Goal: Transaction & Acquisition: Purchase product/service

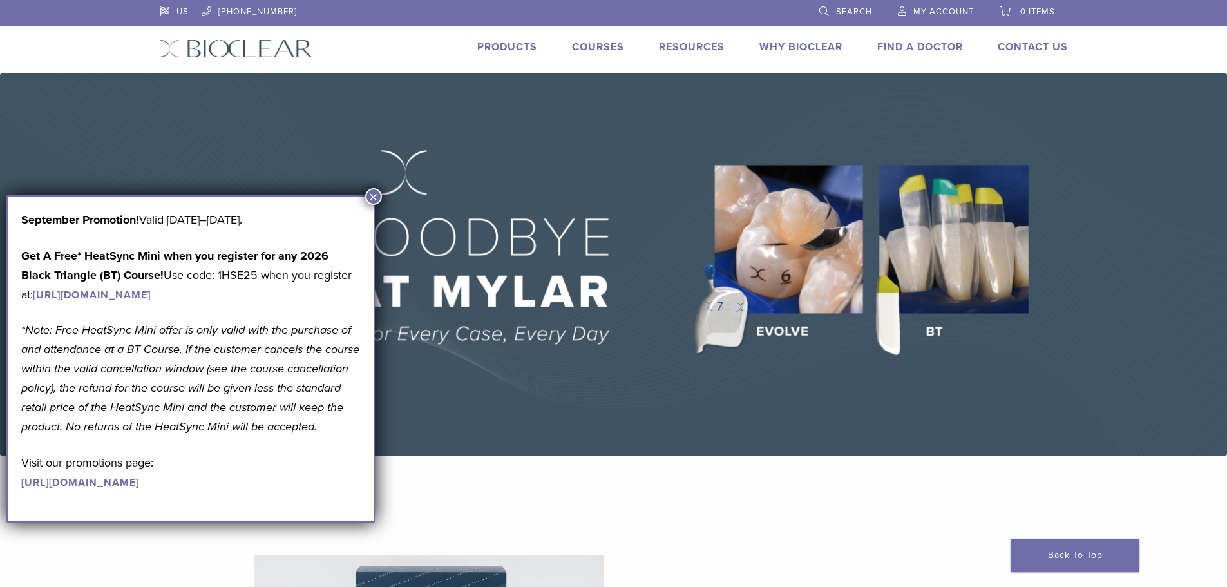
click at [377, 194] on button "×" at bounding box center [373, 196] width 17 height 17
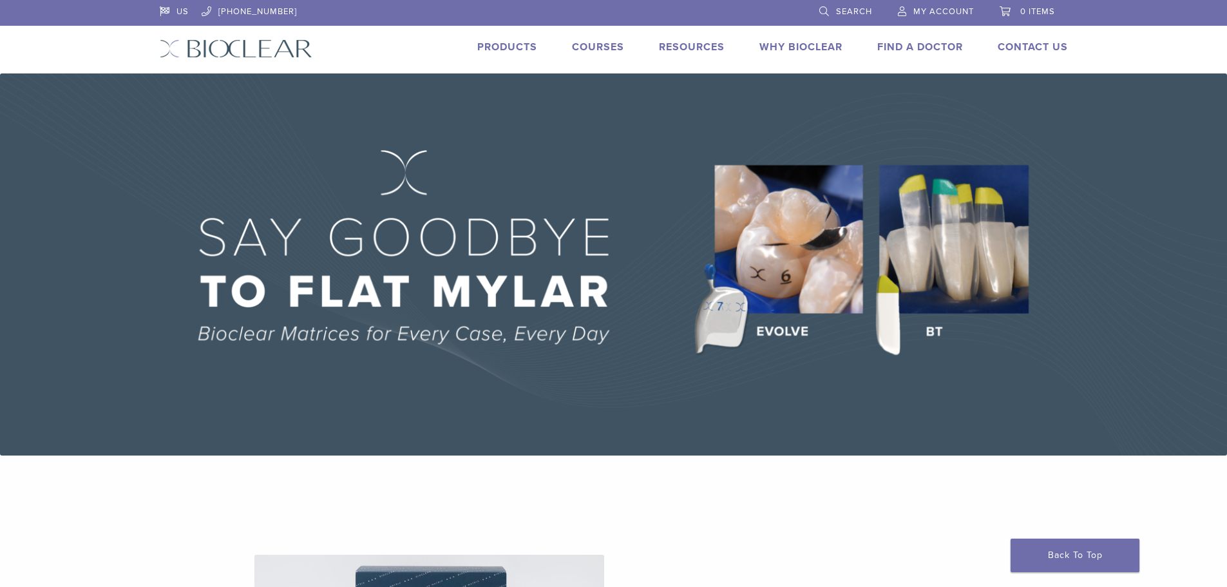
click at [503, 44] on link "Products" at bounding box center [507, 47] width 60 height 13
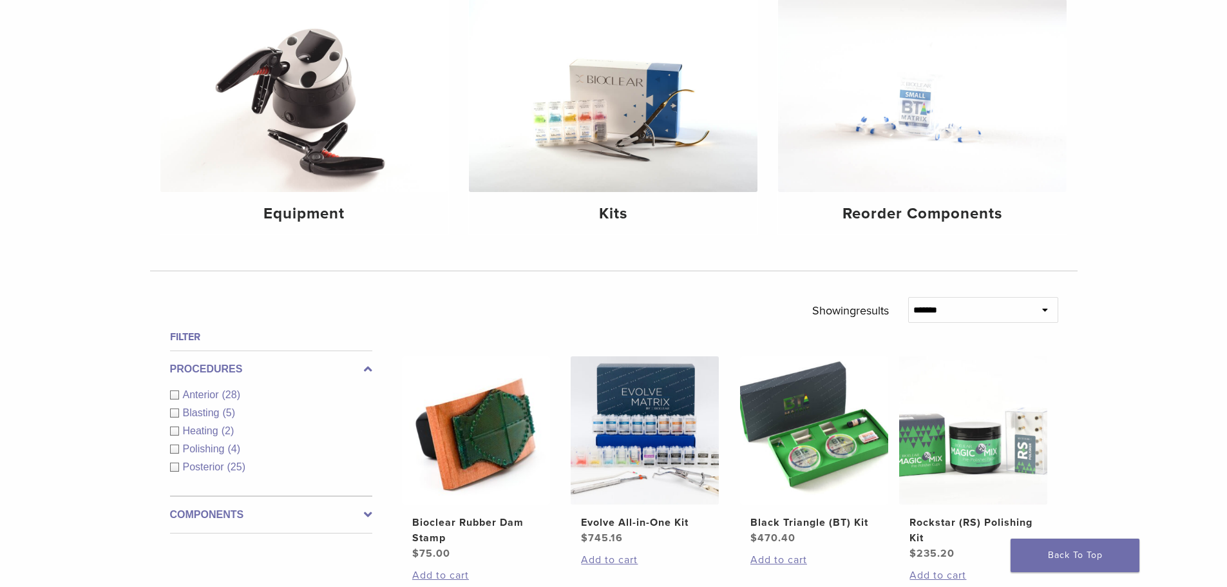
scroll to position [193, 0]
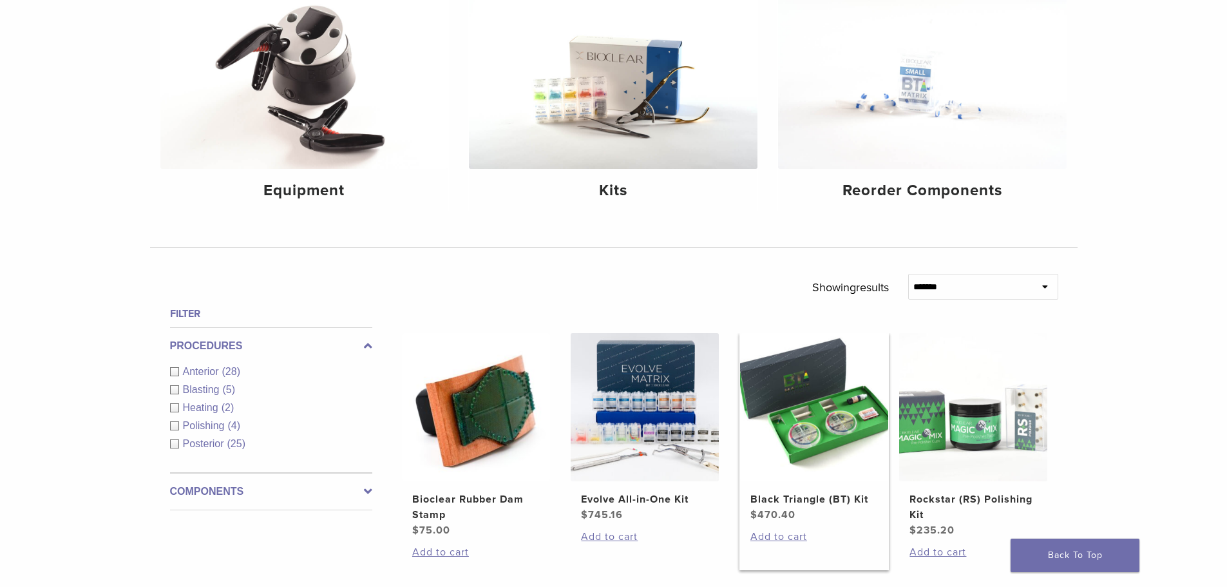
click at [794, 466] on img at bounding box center [814, 407] width 148 height 148
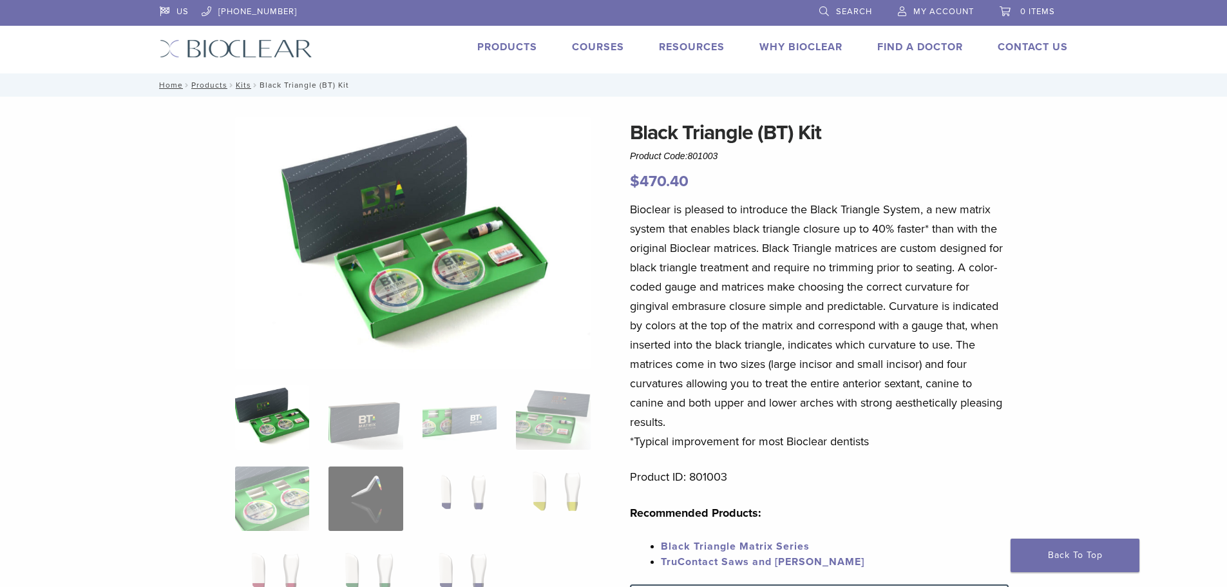
click at [515, 50] on link "Products" at bounding box center [507, 47] width 60 height 13
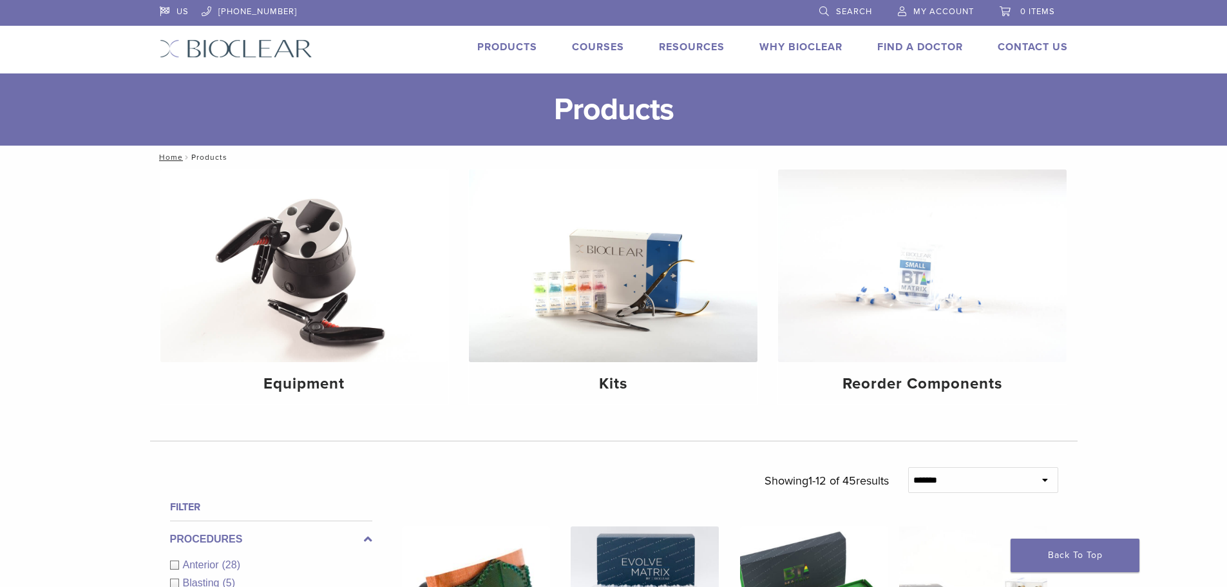
click at [875, 255] on img at bounding box center [922, 265] width 289 height 193
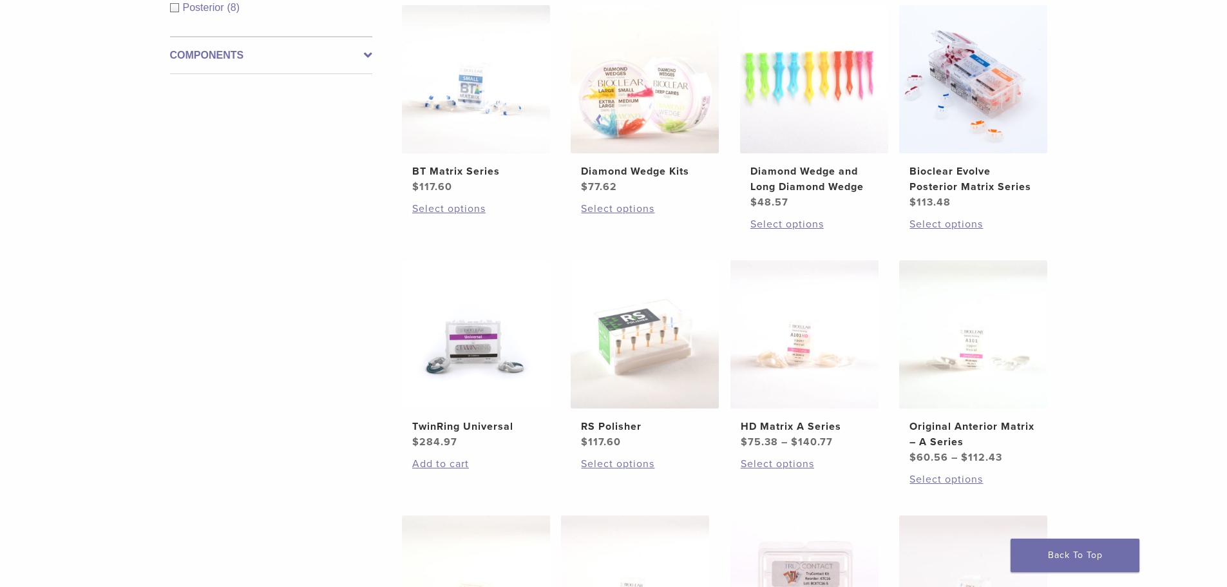
scroll to position [322, 0]
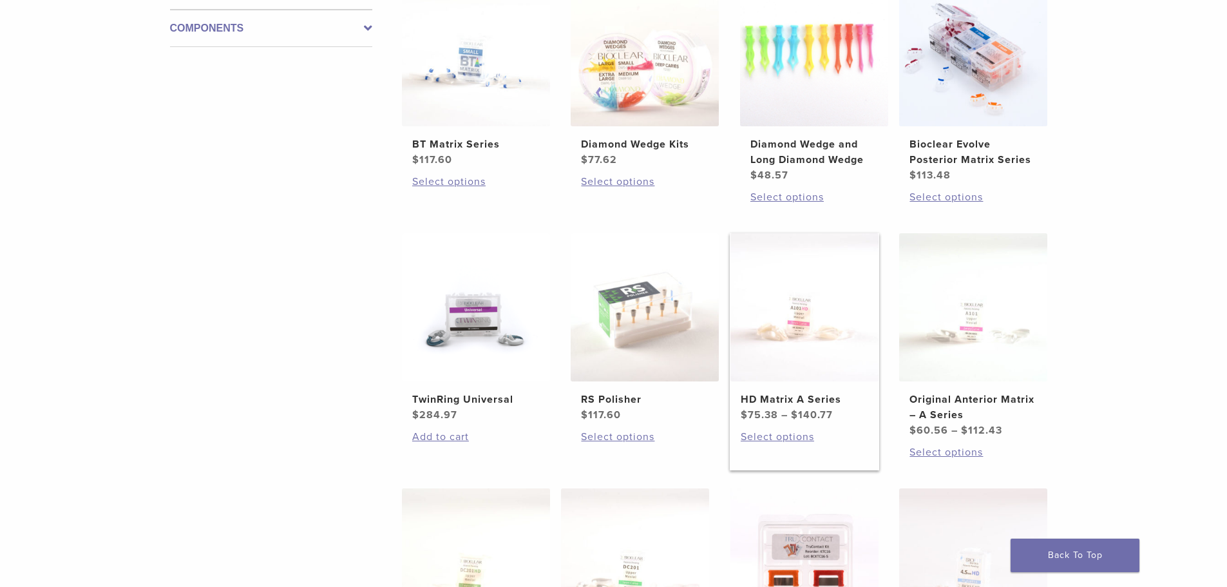
click at [789, 334] on img at bounding box center [804, 307] width 148 height 148
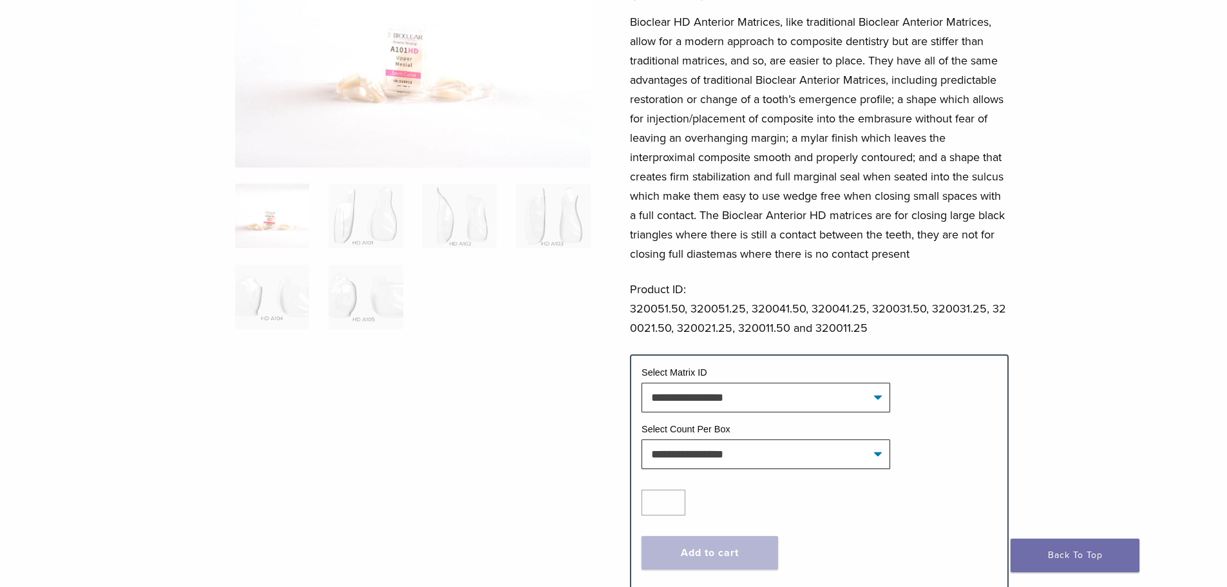
scroll to position [258, 0]
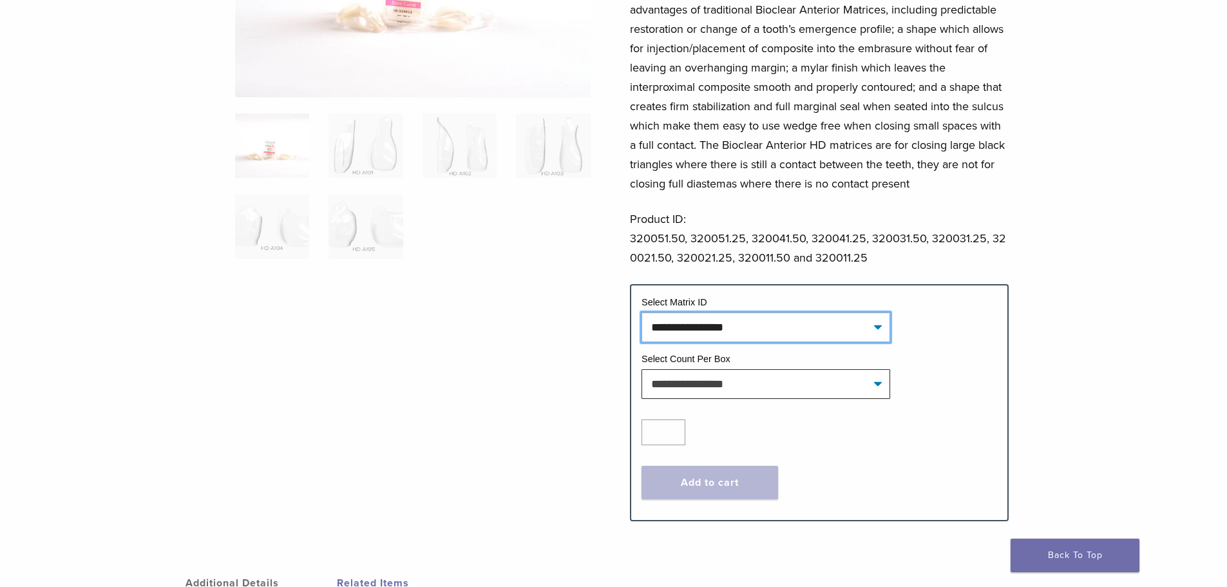
click at [878, 323] on select "**********" at bounding box center [766, 327] width 249 height 30
